Goal: Find specific page/section: Find specific page/section

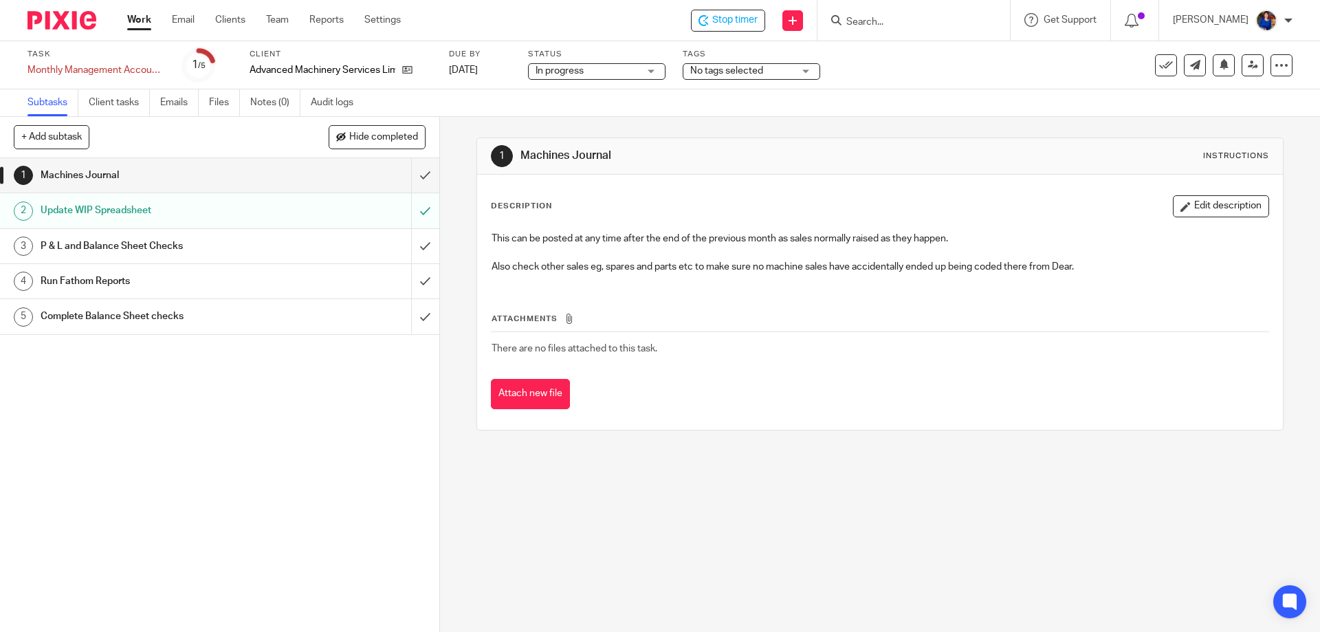
click at [122, 244] on h1 "P & L and Balance Sheet Checks" at bounding box center [160, 246] width 238 height 21
